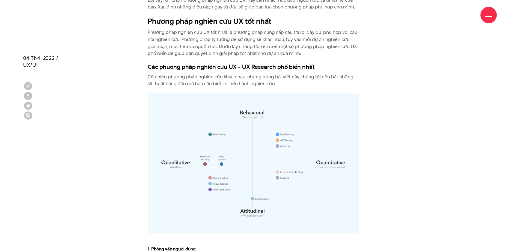
scroll to position [1147, 0]
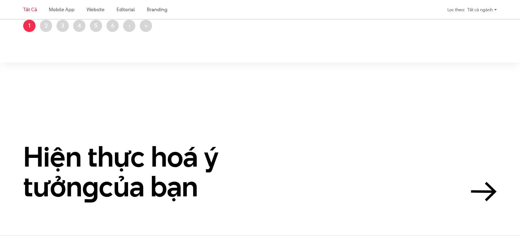
scroll to position [1338, 0]
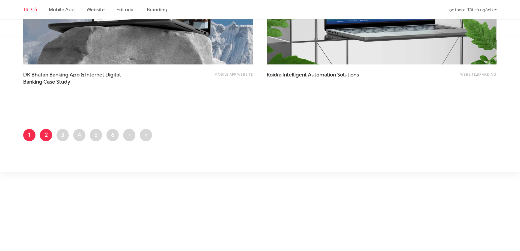
click at [47, 135] on link "Trang 2" at bounding box center [46, 135] width 12 height 12
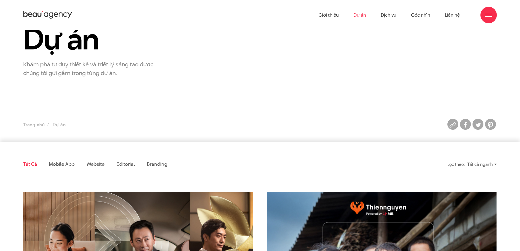
scroll to position [0, 0]
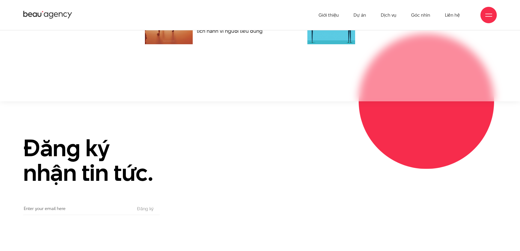
scroll to position [2230, 0]
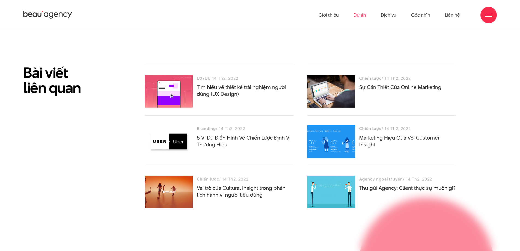
click at [359, 13] on link "Dự án" at bounding box center [360, 15] width 13 height 30
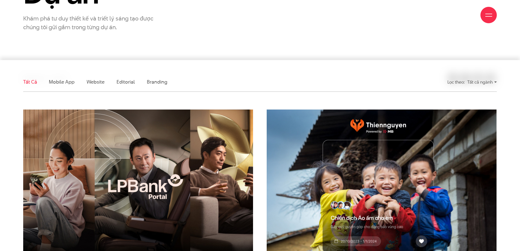
scroll to position [191, 0]
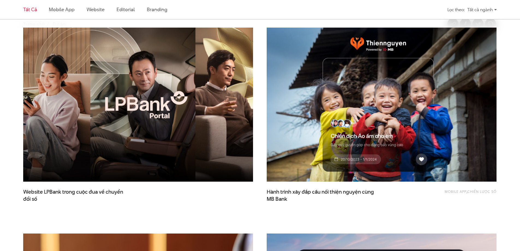
click at [141, 135] on img at bounding box center [138, 105] width 253 height 170
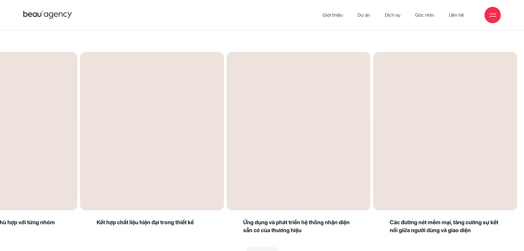
click at [391, 146] on div "Next slide" at bounding box center [389, 155] width 255 height 207
drag, startPoint x: 398, startPoint y: 143, endPoint x: 145, endPoint y: 142, distance: 252.9
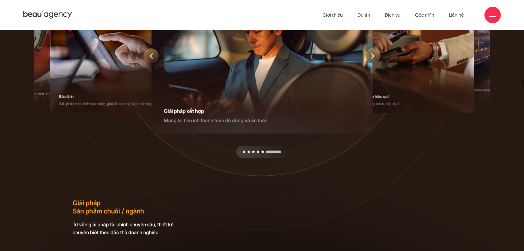
click at [255, 96] on div "6 / 6" at bounding box center [262, 56] width 221 height 155
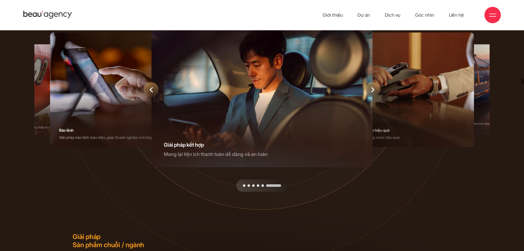
click at [374, 90] on div "Next slide" at bounding box center [373, 89] width 15 height 15
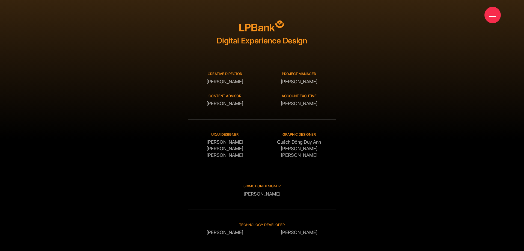
drag, startPoint x: 522, startPoint y: 147, endPoint x: 446, endPoint y: 241, distance: 121.0
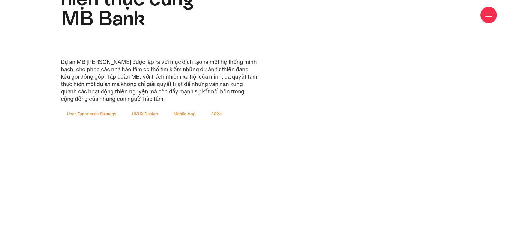
scroll to position [901, 0]
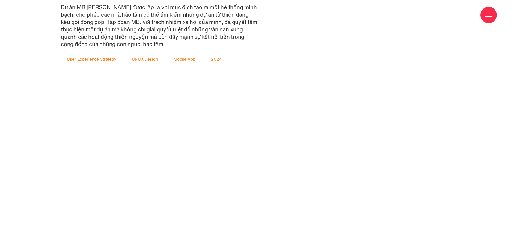
click at [97, 60] on li "User Experience Strategy" at bounding box center [91, 59] width 49 height 6
click at [137, 68] on div "Từ lý tưởng đến hiện thực cùng MB Bank Dự án MB Thiện Nguyện được lập ra với mụ…" at bounding box center [159, 17] width 202 height 207
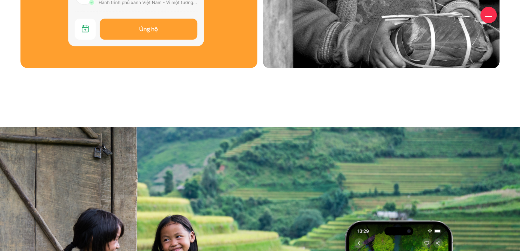
scroll to position [3195, 0]
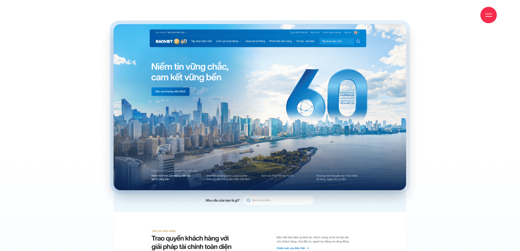
scroll to position [2048, 0]
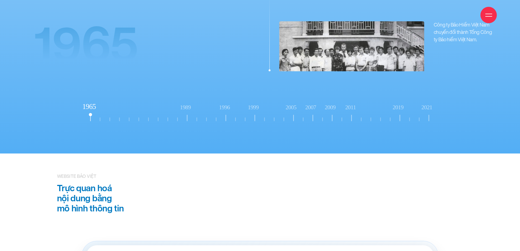
scroll to position [5571, 0]
drag, startPoint x: 358, startPoint y: 104, endPoint x: 297, endPoint y: 107, distance: 61.5
click at [297, 107] on icon "1965 1989 1996" at bounding box center [260, 112] width 362 height 23
click at [348, 107] on rect at bounding box center [352, 113] width 13 height 17
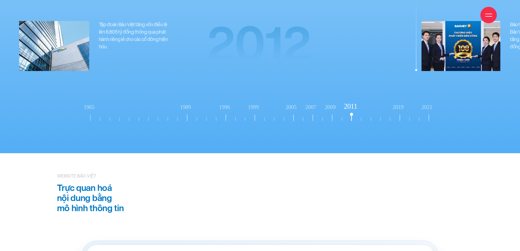
click at [371, 110] on icon "1965 1989 1996" at bounding box center [260, 112] width 362 height 23
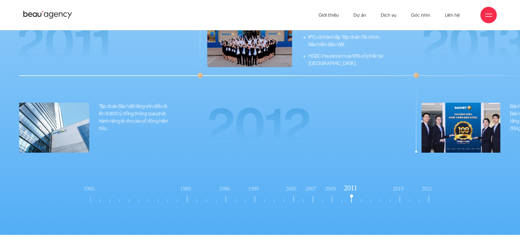
scroll to position [5489, 0]
click at [400, 197] on rect at bounding box center [400, 200] width 1 height 6
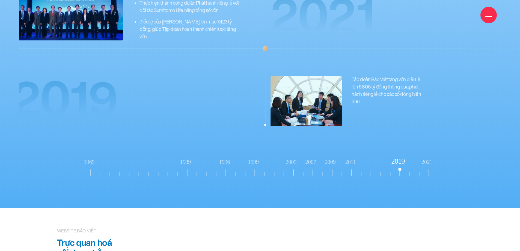
scroll to position [5517, 0]
click at [254, 160] on rect at bounding box center [255, 167] width 13 height 17
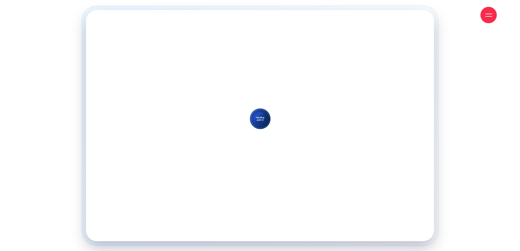
scroll to position [5817, 0]
click at [470, 120] on div "Website bảo việt Trực quan hoá nội dung bằng mô hình thông tin" at bounding box center [259, 126] width 487 height 240
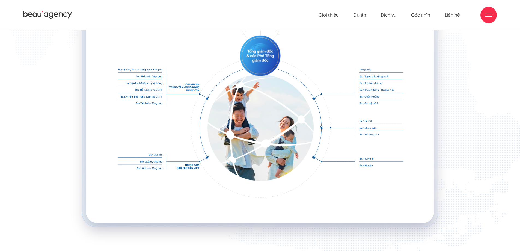
scroll to position [6199, 0]
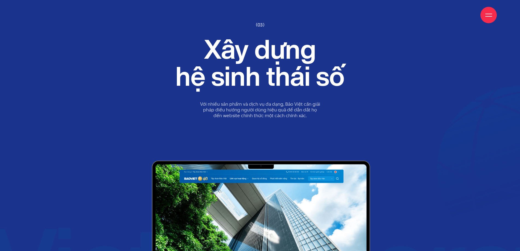
drag, startPoint x: 375, startPoint y: 101, endPoint x: 380, endPoint y: 101, distance: 4.7
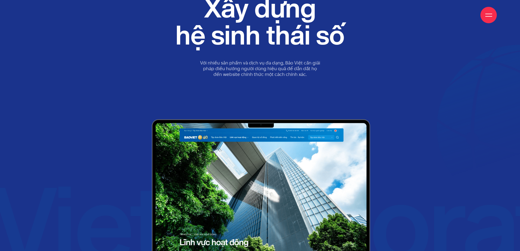
drag, startPoint x: 380, startPoint y: 101, endPoint x: 350, endPoint y: 90, distance: 31.3
click at [350, 90] on div "(03) Giải pháp của beau agency Xây dựng hệ sinh thái số Với nhiều sản phẩm và d…" at bounding box center [260, 50] width 199 height 138
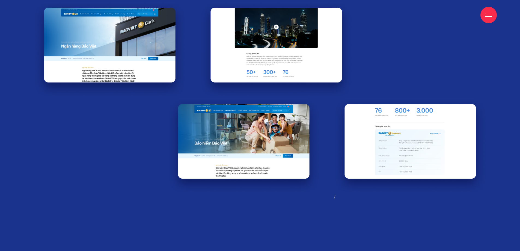
scroll to position [6882, 0]
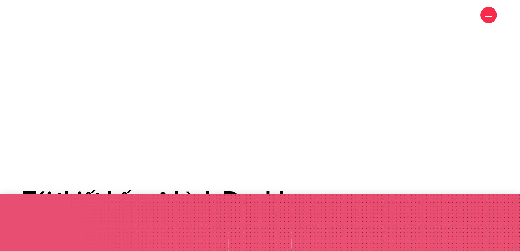
scroll to position [519, 0]
